Goal: Find contact information: Find contact information

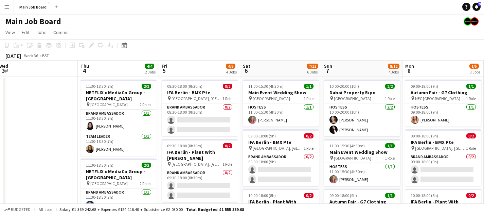
click at [9, 14] on div "Main Job Board" at bounding box center [242, 20] width 484 height 13
click at [9, 11] on button "Menu" at bounding box center [7, 7] width 14 height 14
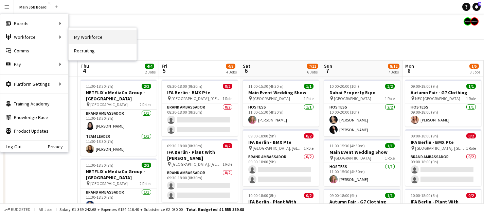
click at [70, 34] on link "My Workforce" at bounding box center [103, 37] width 68 height 14
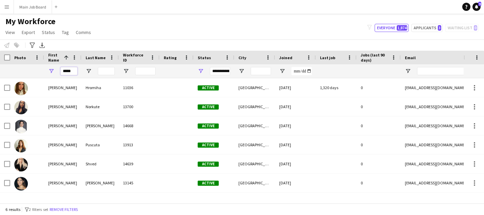
drag, startPoint x: 75, startPoint y: 71, endPoint x: 53, endPoint y: 71, distance: 22.4
click at [53, 71] on div "*****" at bounding box center [62, 71] width 37 height 14
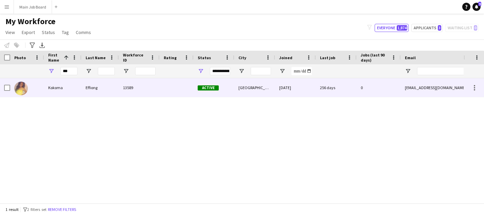
click at [60, 94] on div "Kokoma" at bounding box center [62, 87] width 37 height 19
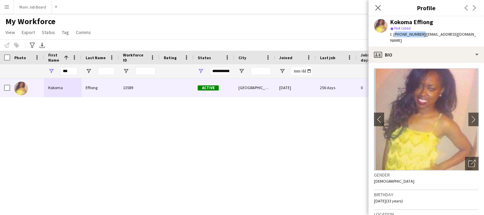
drag, startPoint x: 420, startPoint y: 35, endPoint x: 394, endPoint y: 34, distance: 25.8
click at [394, 34] on span "t. [PHONE_NUMBER]" at bounding box center [407, 34] width 35 height 5
copy span "[PHONE_NUMBER]"
drag, startPoint x: 71, startPoint y: 72, endPoint x: 44, endPoint y: 72, distance: 26.8
click at [44, 72] on div "***" at bounding box center [62, 71] width 37 height 14
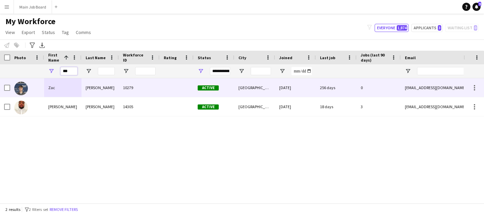
type input "***"
click at [68, 91] on div "Zac" at bounding box center [62, 87] width 37 height 19
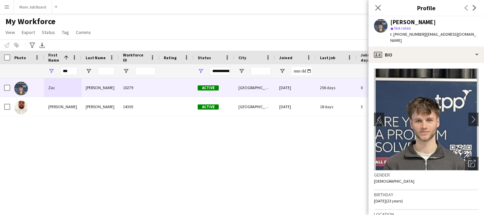
drag, startPoint x: 420, startPoint y: 35, endPoint x: 399, endPoint y: 35, distance: 21.1
click at [399, 35] on span "t. [PHONE_NUMBER]" at bounding box center [407, 34] width 35 height 5
copy span "7514348523"
